Goal: Information Seeking & Learning: Learn about a topic

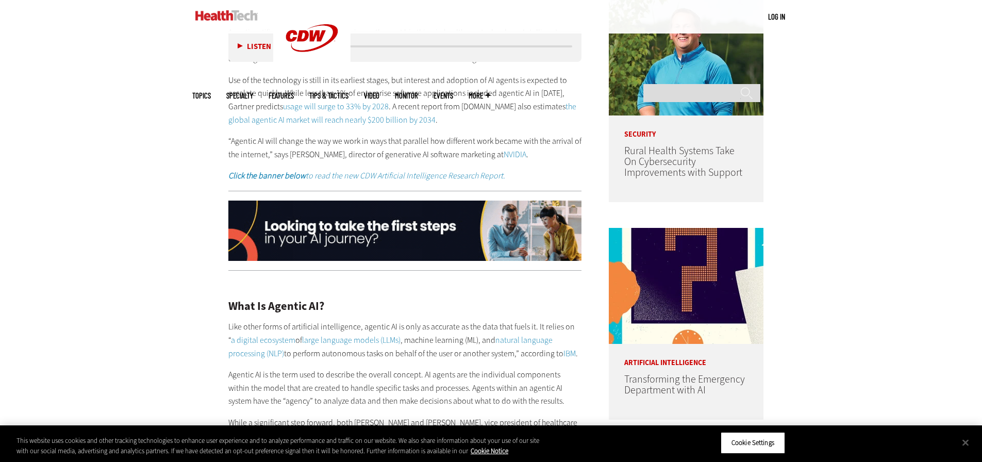
scroll to position [521, 0]
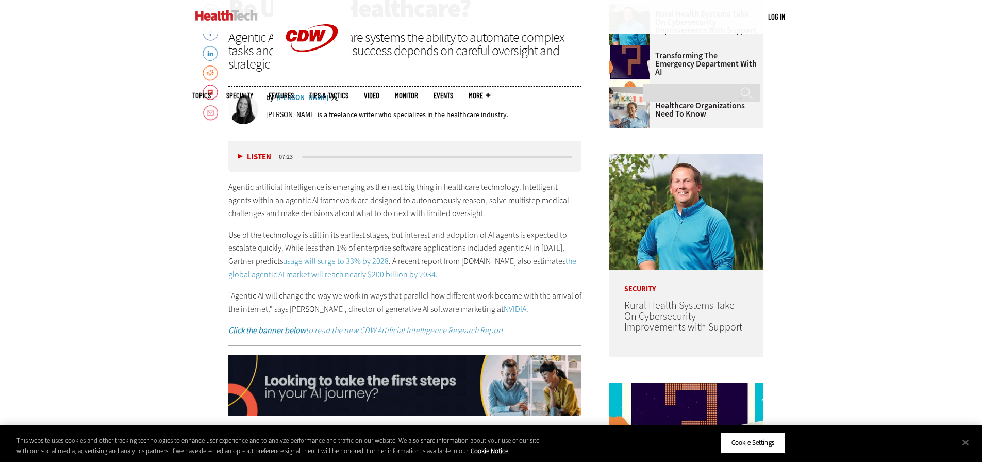
drag, startPoint x: 554, startPoint y: 311, endPoint x: 221, endPoint y: 192, distance: 353.5
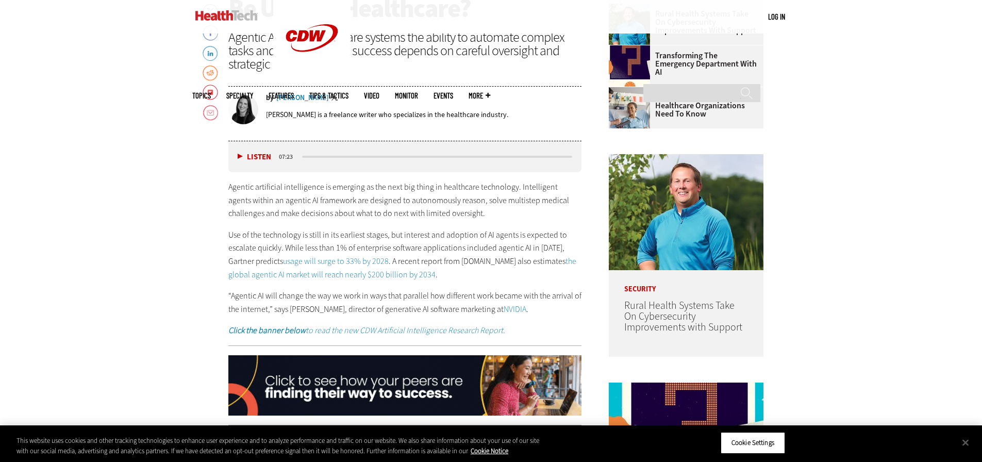
copy div "Agentic artificial intelligence is emerging as the next big thing in healthcare…"
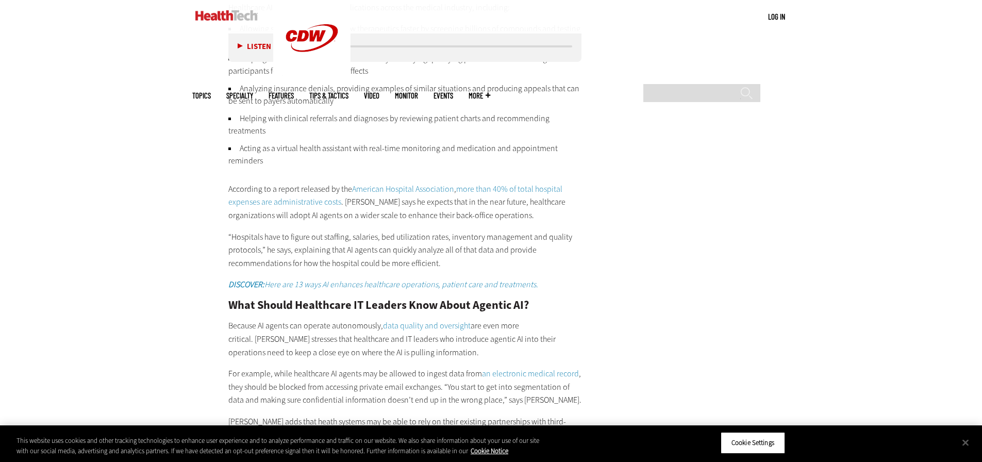
scroll to position [1707, 0]
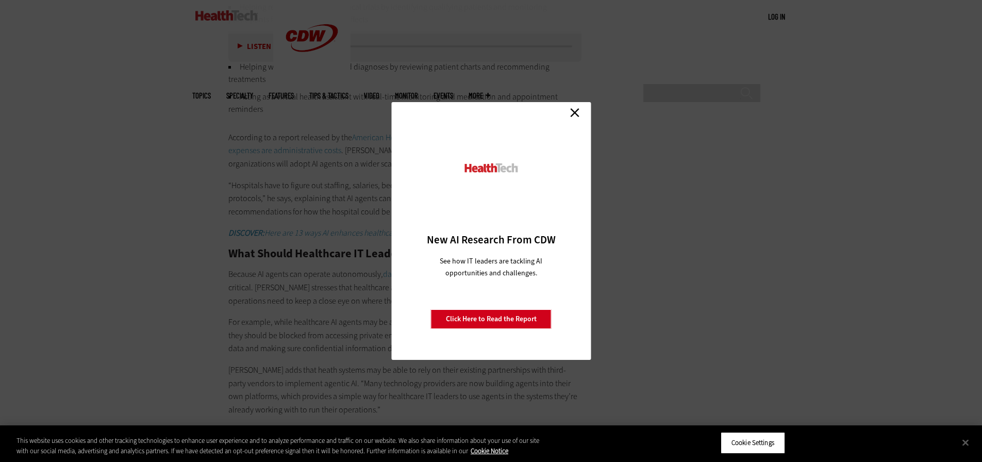
click at [578, 112] on link "Close" at bounding box center [574, 112] width 15 height 15
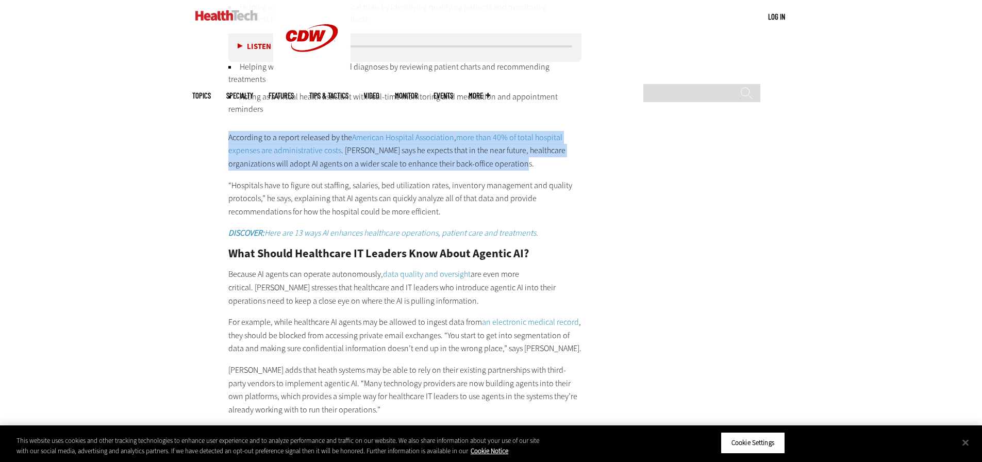
drag, startPoint x: 537, startPoint y: 166, endPoint x: 227, endPoint y: 140, distance: 310.4
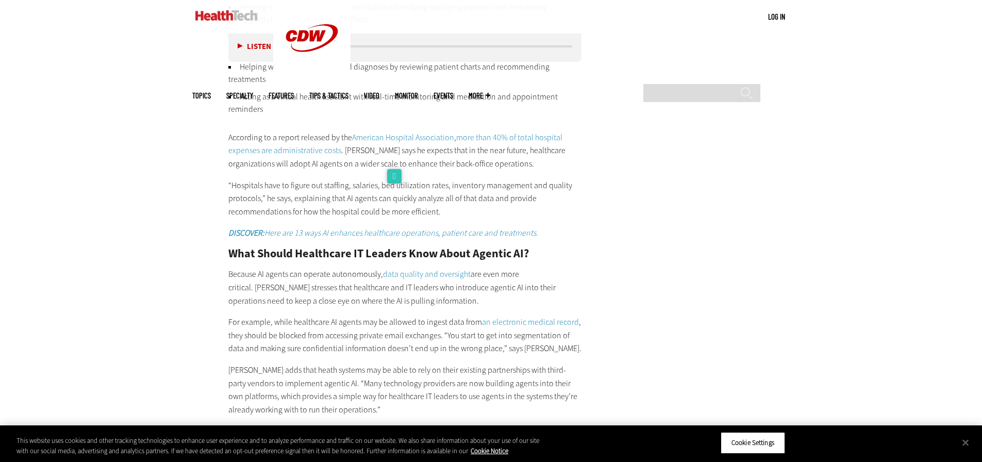
click at [370, 274] on p "Because AI agents can operate autonomously, data quality and oversight are even…" at bounding box center [405, 288] width 354 height 40
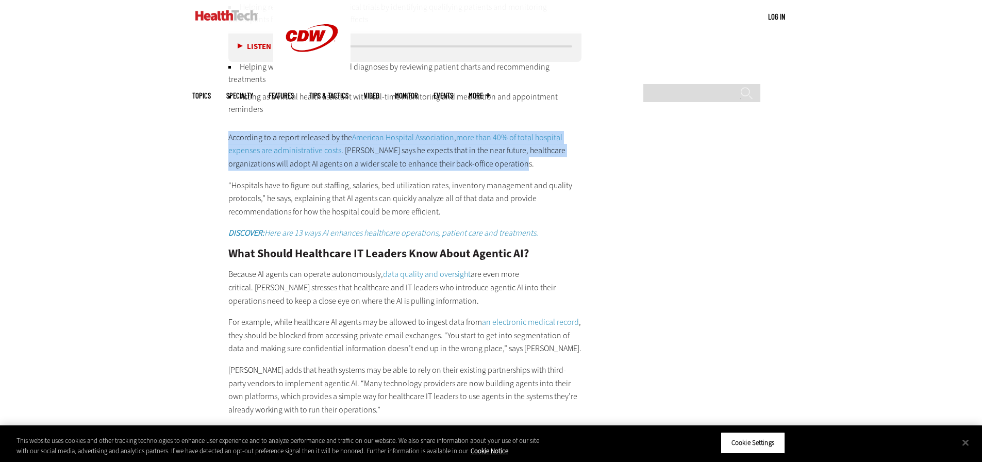
drag, startPoint x: 541, startPoint y: 160, endPoint x: 207, endPoint y: 140, distance: 334.7
copy p "According to a report released by the American Hospital Association , more than…"
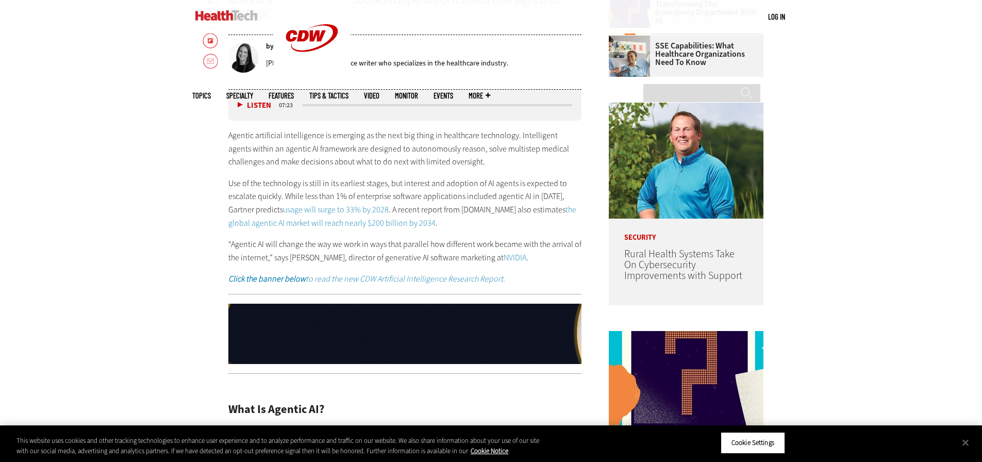
scroll to position [521, 0]
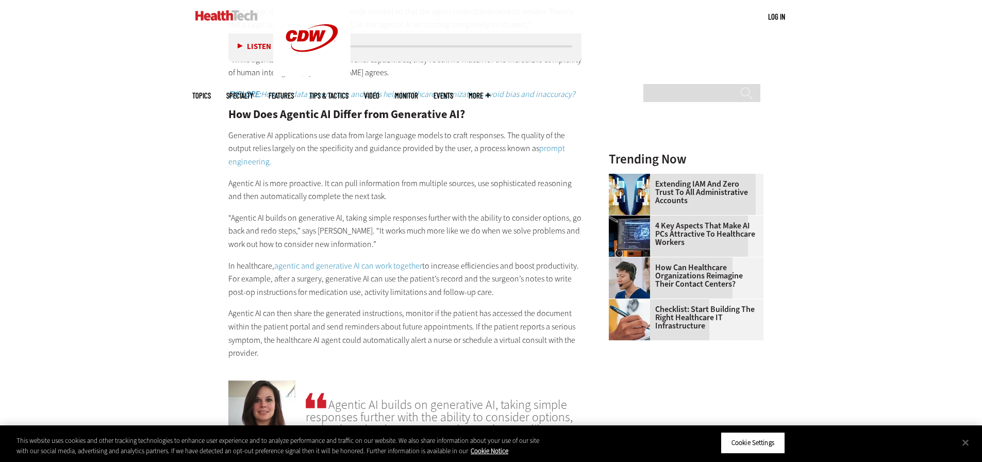
scroll to position [876, 0]
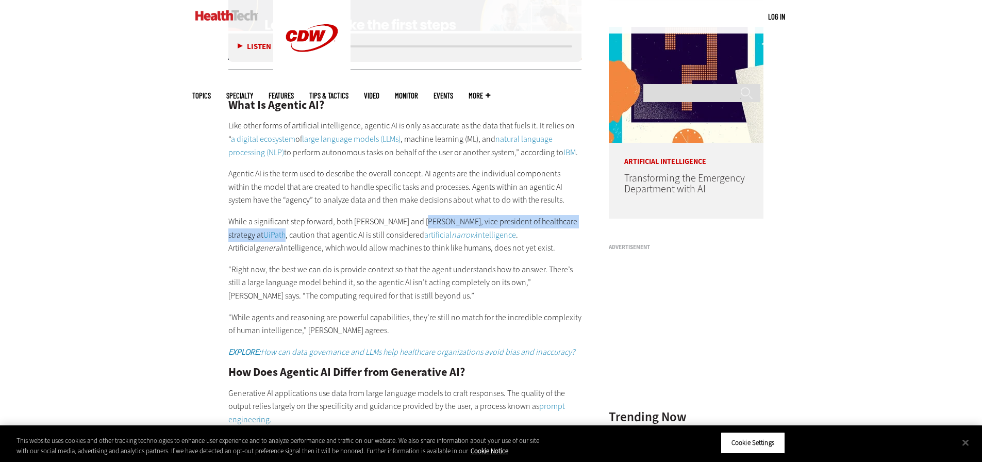
drag, startPoint x: 423, startPoint y: 221, endPoint x: 285, endPoint y: 233, distance: 138.6
click at [285, 233] on p "While a significant step forward, both Saunders and Jason Warrelmann, vice pres…" at bounding box center [405, 235] width 354 height 40
copy p "Warrelmann, vice president of healthcare strategy at UiPath"
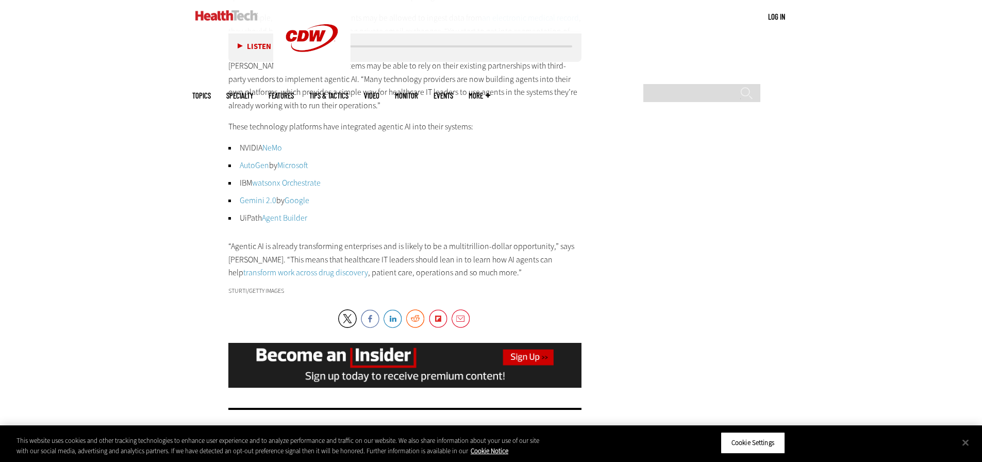
scroll to position [1701, 0]
